Goal: Entertainment & Leisure: Browse casually

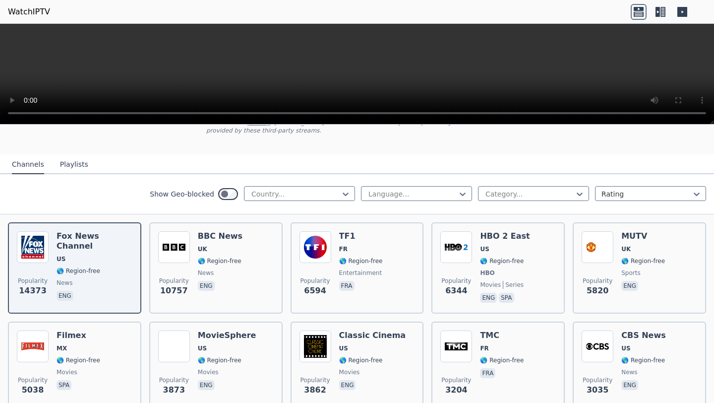
scroll to position [79, 0]
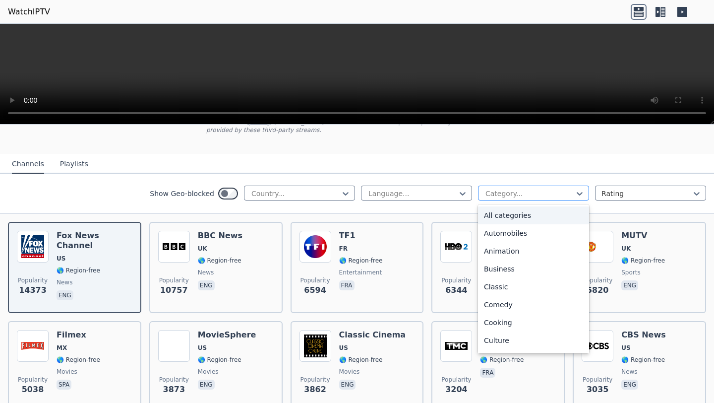
click at [522, 194] on div at bounding box center [530, 194] width 90 height 10
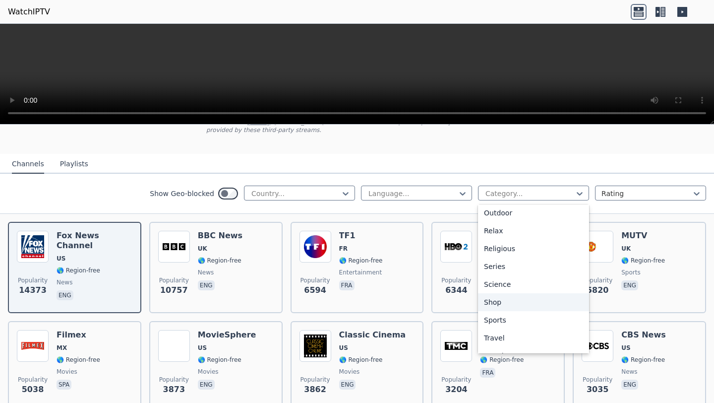
scroll to position [316, 0]
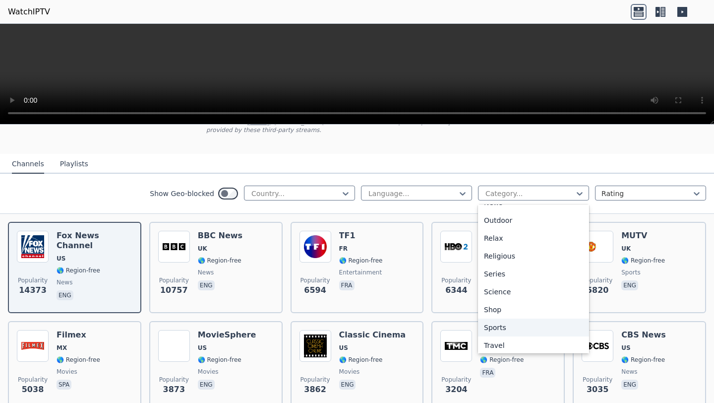
click at [511, 328] on div "Sports" at bounding box center [533, 327] width 111 height 18
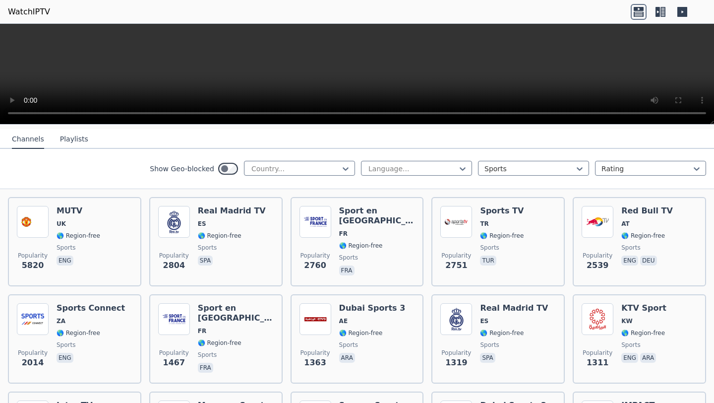
scroll to position [133, 0]
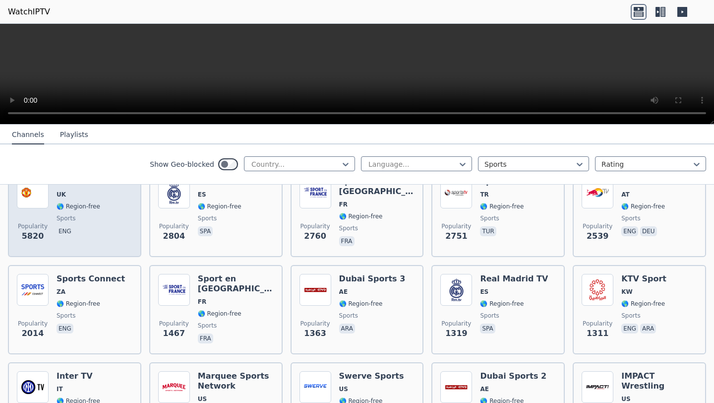
scroll to position [104, 0]
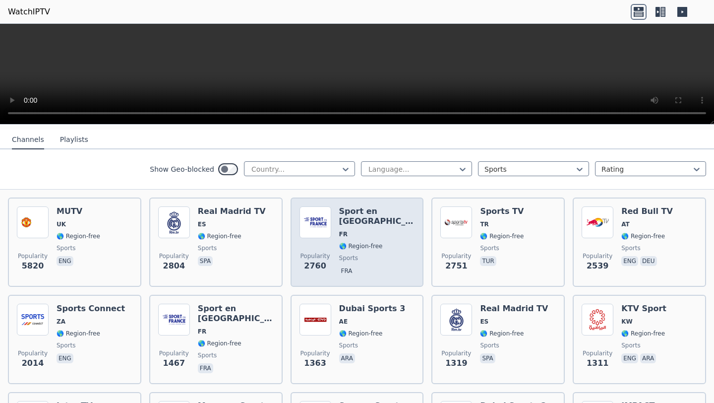
click at [360, 213] on h6 "Sport en [GEOGRAPHIC_DATA]" at bounding box center [377, 216] width 76 height 20
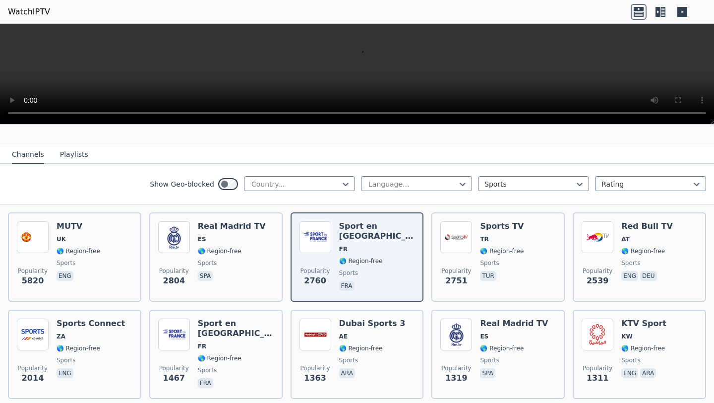
scroll to position [88, 0]
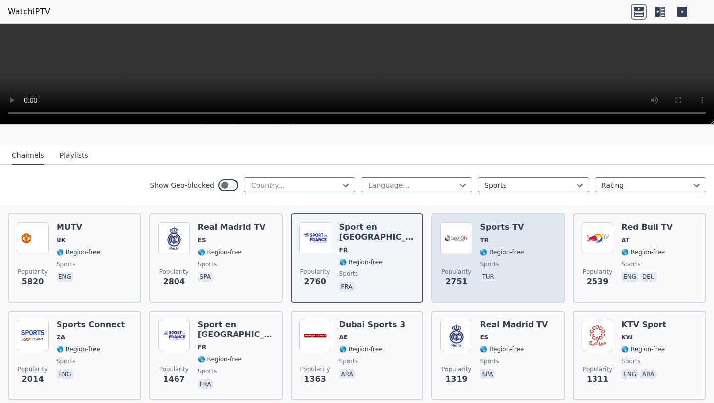
click at [461, 273] on span "Popularity" at bounding box center [457, 272] width 30 height 8
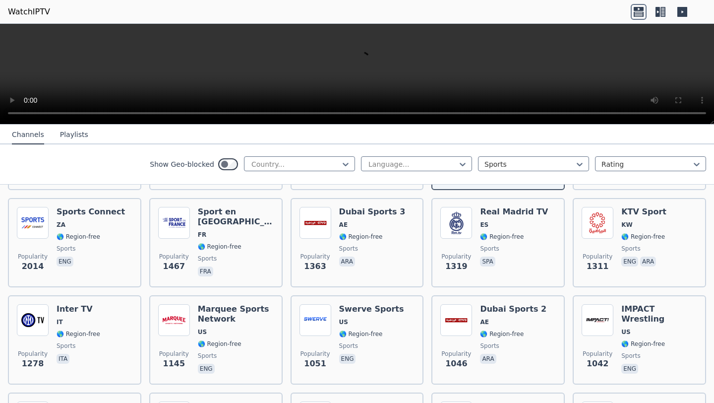
scroll to position [214, 0]
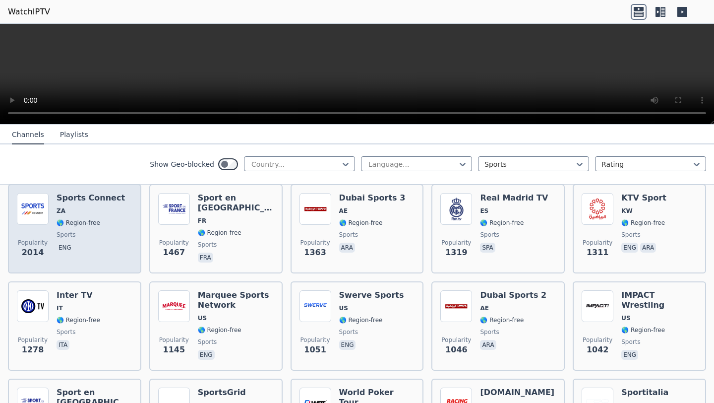
click at [113, 237] on span "sports" at bounding box center [91, 235] width 68 height 8
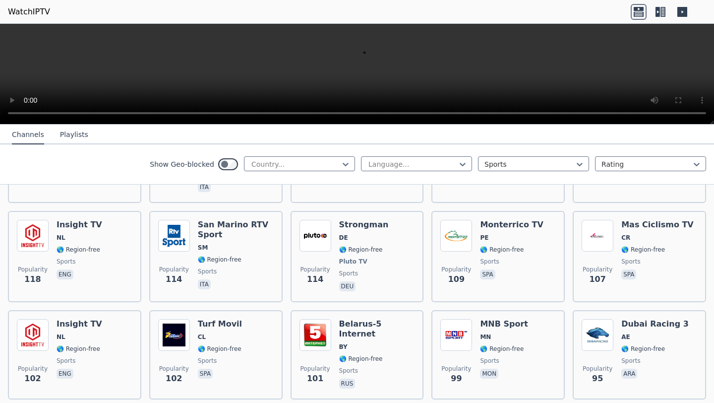
scroll to position [1765, 0]
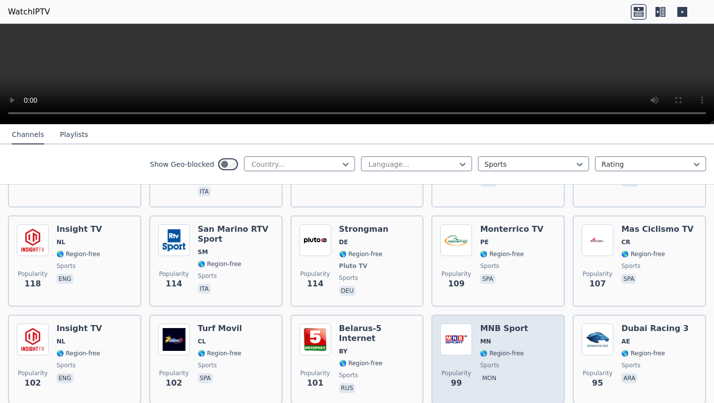
click at [485, 337] on span "MN" at bounding box center [485, 341] width 11 height 8
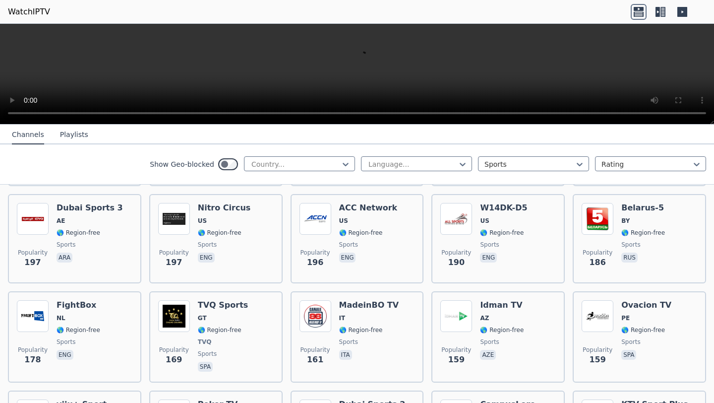
scroll to position [1156, 0]
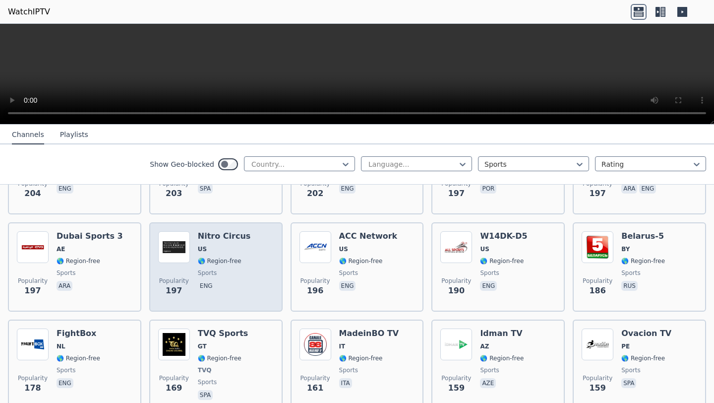
click at [256, 253] on div "Popularity 197 Nitro Circus US 🌎 Region-free sports eng" at bounding box center [216, 266] width 116 height 71
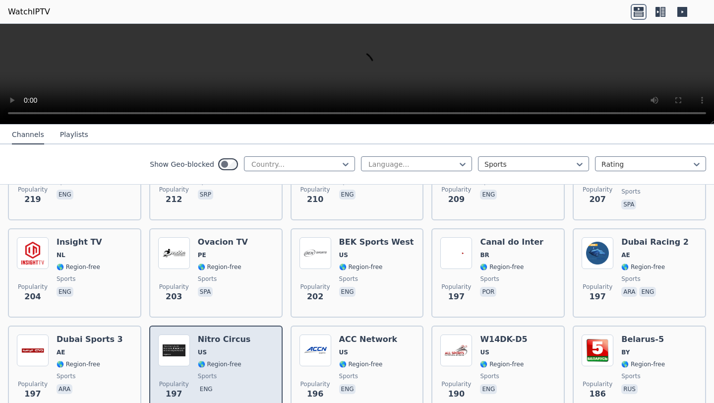
scroll to position [1050, 0]
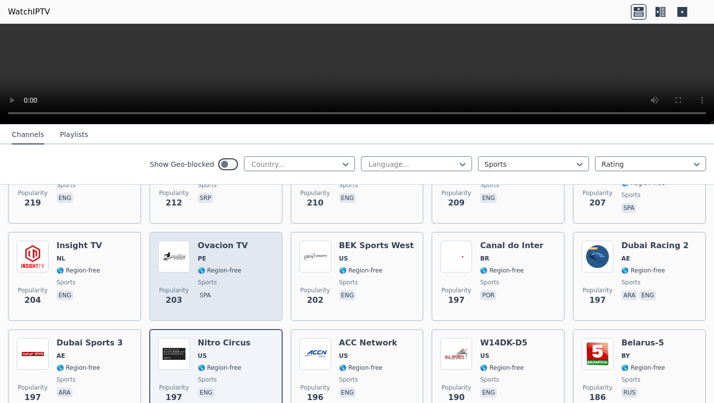
click at [271, 268] on div "Popularity 203 Ovacion TV PE 🌎 Region-free sports spa" at bounding box center [216, 276] width 116 height 71
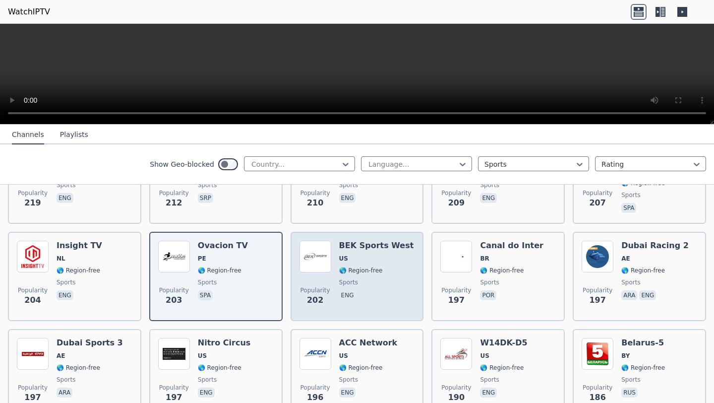
click at [342, 257] on span "US" at bounding box center [343, 258] width 9 height 8
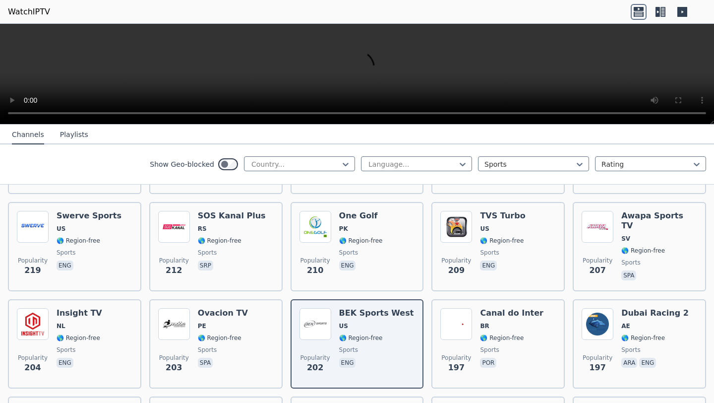
scroll to position [993, 0]
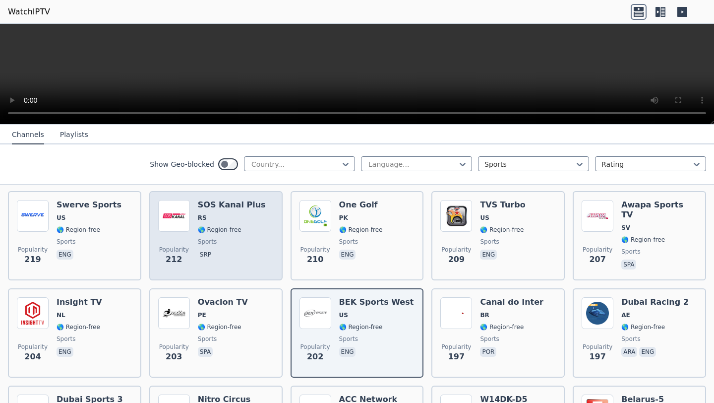
click at [255, 244] on div "Popularity 212 SOS Kanal Plus RS 🌎 Region-free sports srp" at bounding box center [216, 235] width 116 height 71
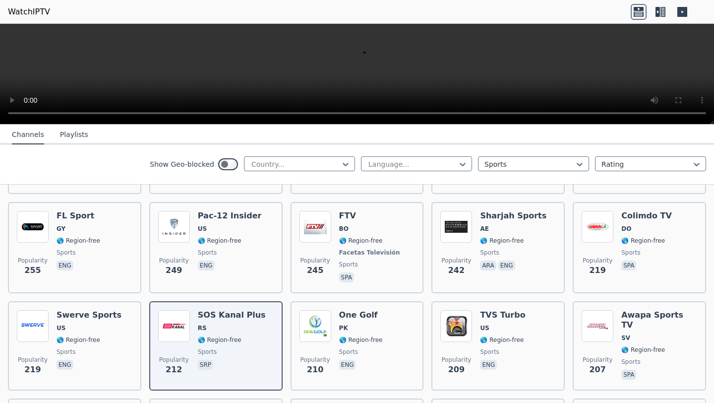
scroll to position [882, 0]
